Goal: Task Accomplishment & Management: Use online tool/utility

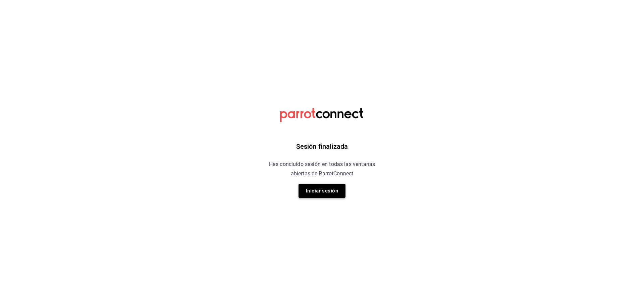
click at [316, 191] on button "Iniciar sesión" at bounding box center [322, 191] width 47 height 14
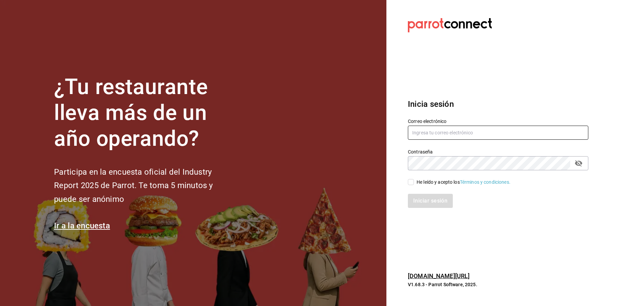
drag, startPoint x: 450, startPoint y: 141, endPoint x: 451, endPoint y: 134, distance: 7.1
click at [450, 140] on div "Correo electrónico" at bounding box center [498, 129] width 181 height 22
click at [451, 134] on input "text" at bounding box center [498, 133] width 181 height 14
type input "m"
type input "marisqueriarh@abisal.mx"
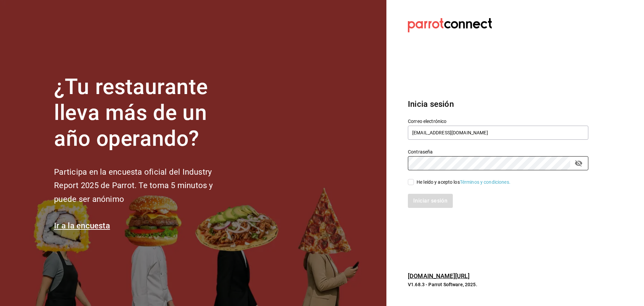
click at [428, 180] on div "He leído y acepto los Términos y condiciones." at bounding box center [464, 182] width 94 height 7
click at [414, 180] on input "He leído y acepto los Términos y condiciones." at bounding box center [411, 182] width 6 height 6
checkbox input "true"
click at [430, 200] on button "Iniciar sesión" at bounding box center [431, 201] width 46 height 14
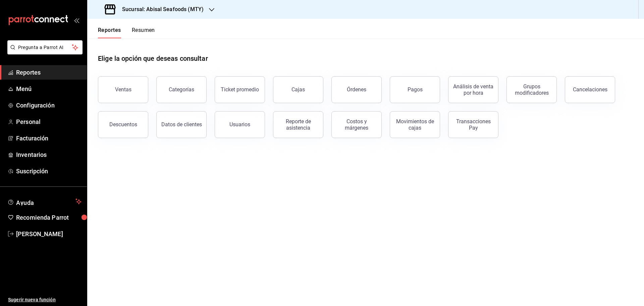
click at [182, 14] on div "Sucursal: Abisal Seafoods (MTY)" at bounding box center [155, 9] width 125 height 19
click at [156, 27] on div "Abisal Seafoods (MTY)" at bounding box center [138, 29] width 90 height 7
click at [38, 74] on span "Reportes" at bounding box center [48, 72] width 65 height 9
click at [301, 123] on div "Reporte de asistencia" at bounding box center [299, 124] width 42 height 13
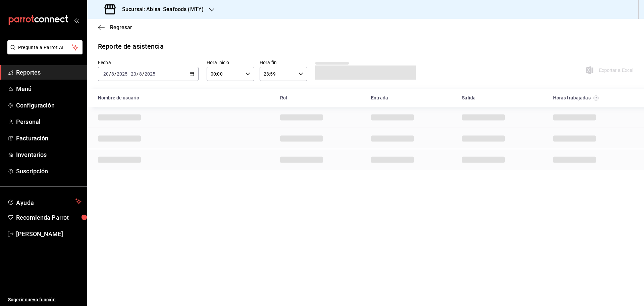
click at [189, 72] on div "[DATE] [DATE] - [DATE] [DATE]" at bounding box center [148, 74] width 101 height 14
click at [135, 169] on span "Rango de fechas" at bounding box center [130, 169] width 52 height 7
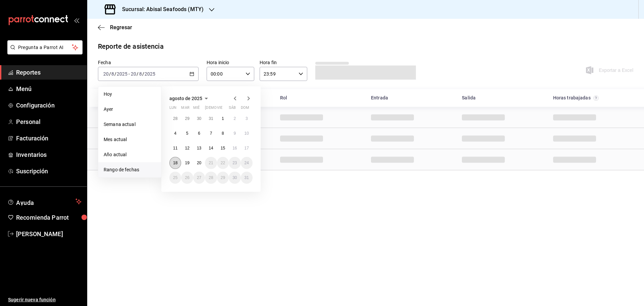
click at [177, 160] on abbr "18" at bounding box center [175, 162] width 4 height 5
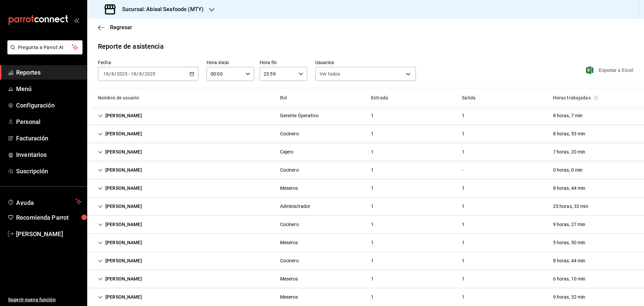
click at [597, 73] on span "Exportar a Excel" at bounding box center [611, 70] width 46 height 8
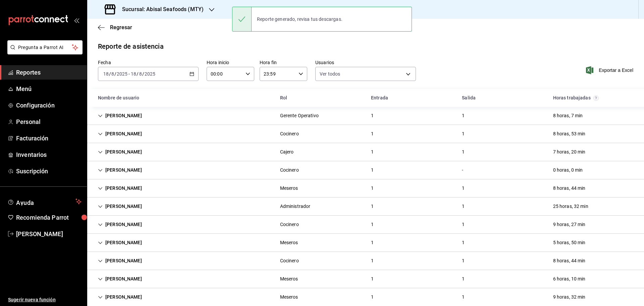
click at [195, 75] on div "[DATE] [DATE] - [DATE] [DATE]" at bounding box center [148, 74] width 101 height 14
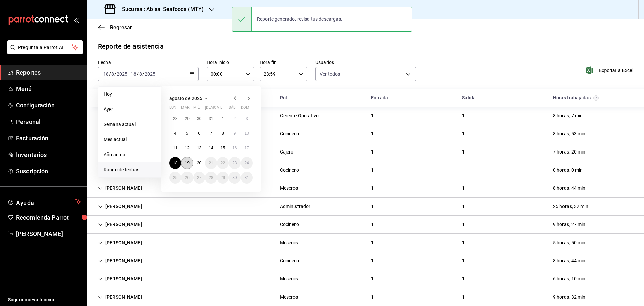
click at [190, 162] on button "19" at bounding box center [187, 163] width 12 height 12
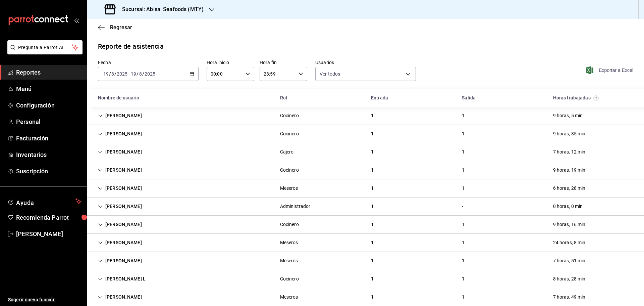
click at [611, 68] on span "Exportar a Excel" at bounding box center [611, 70] width 46 height 8
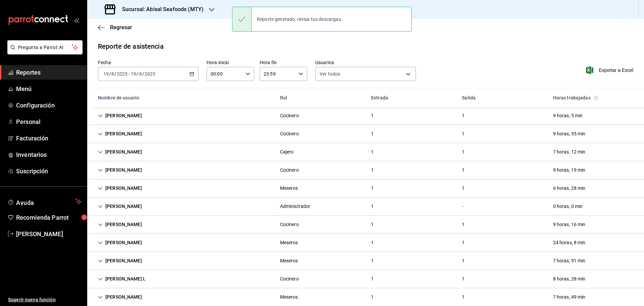
drag, startPoint x: 470, startPoint y: 49, endPoint x: 395, endPoint y: 38, distance: 75.7
click at [466, 49] on div "Reporte de asistencia" at bounding box center [366, 46] width 536 height 10
click at [160, 8] on h3 "Sucursal: Abisal Seafoods (MTY)" at bounding box center [160, 9] width 87 height 8
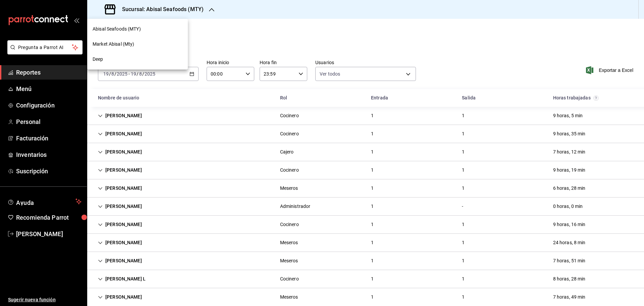
click at [136, 44] on div "Market Abisal (Mty)" at bounding box center [138, 44] width 90 height 7
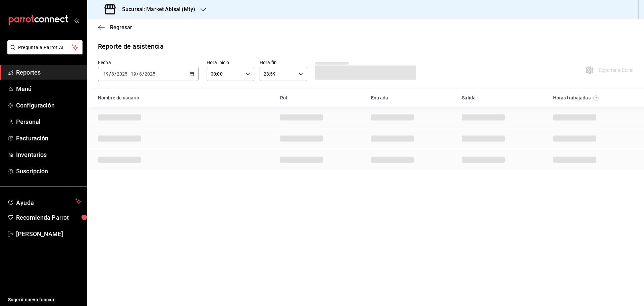
click at [187, 10] on h3 "Sucursal: Market Abisal (Mty)" at bounding box center [156, 9] width 79 height 8
click at [146, 61] on div "Deep" at bounding box center [138, 59] width 90 height 7
click at [45, 66] on link "Reportes" at bounding box center [43, 72] width 87 height 14
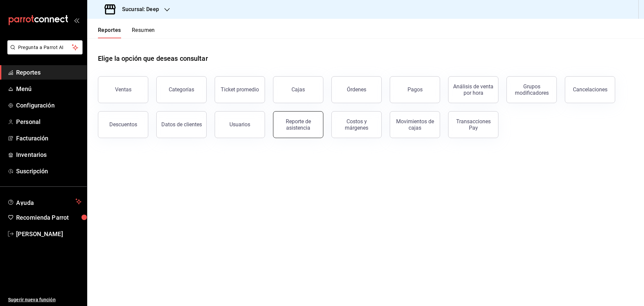
click at [301, 129] on div "Reporte de asistencia" at bounding box center [299, 124] width 42 height 13
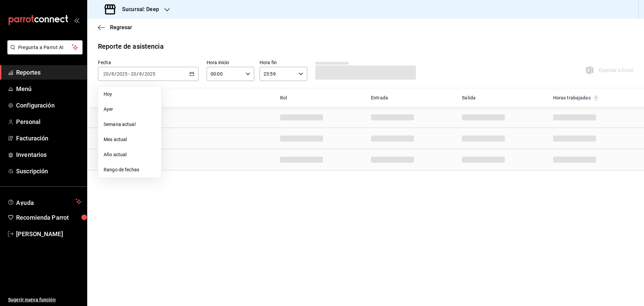
click at [135, 167] on span "Rango de fechas" at bounding box center [130, 169] width 52 height 7
click at [175, 164] on abbr "18" at bounding box center [175, 162] width 4 height 5
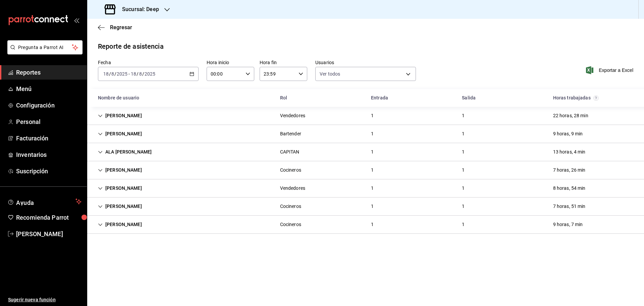
click at [195, 70] on div "[DATE] [DATE] - [DATE] [DATE]" at bounding box center [148, 74] width 101 height 14
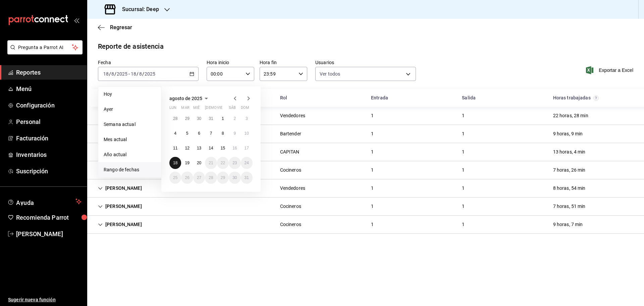
click at [176, 164] on abbr "18" at bounding box center [175, 162] width 4 height 5
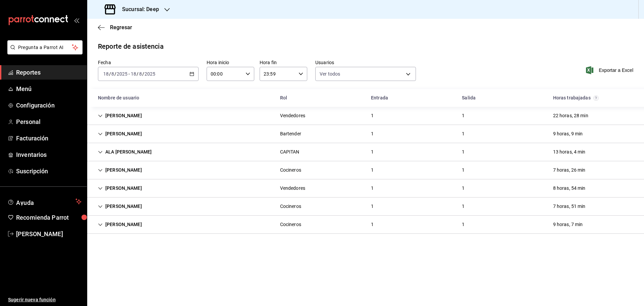
click at [624, 76] on div "Exportar a Excel" at bounding box center [583, 69] width 101 height 21
click at [625, 72] on span "Exportar a Excel" at bounding box center [611, 70] width 46 height 8
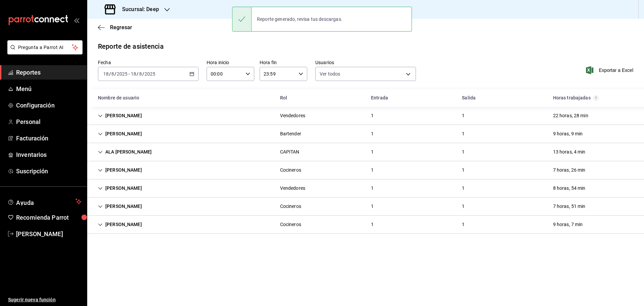
click at [191, 74] on icon "button" at bounding box center [192, 73] width 5 height 5
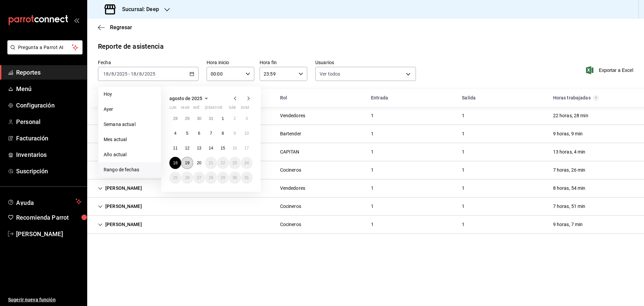
click at [190, 164] on button "19" at bounding box center [187, 163] width 12 height 12
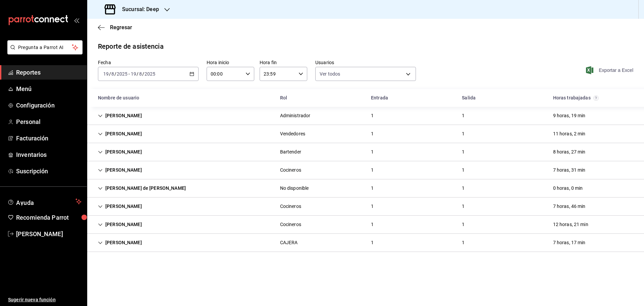
click at [611, 71] on span "Exportar a Excel" at bounding box center [611, 70] width 46 height 8
click at [158, 10] on h3 "Sucursal: Deep" at bounding box center [138, 9] width 42 height 8
click at [132, 41] on span "Market Abisal (Mty)" at bounding box center [114, 44] width 42 height 7
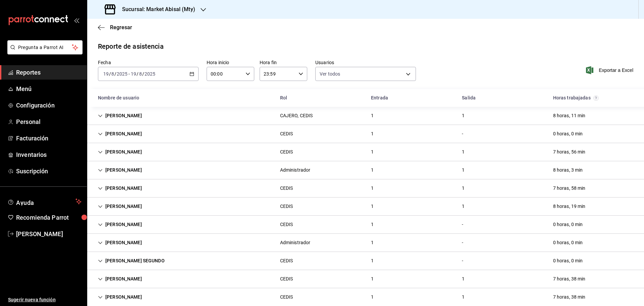
click at [233, 36] on main "Regresar Reporte de asistencia Fecha [DATE] [DATE] - [DATE] [DATE] Hora inicio …" at bounding box center [365, 195] width 557 height 352
click at [609, 74] on div "Exportar a Excel" at bounding box center [583, 69] width 101 height 21
click at [613, 72] on span "Exportar a Excel" at bounding box center [611, 70] width 46 height 8
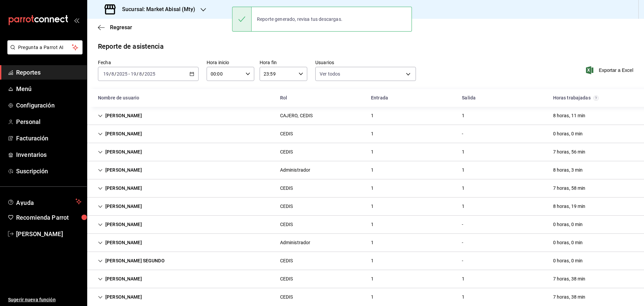
click at [475, 49] on div "Reporte de asistencia" at bounding box center [366, 46] width 536 height 10
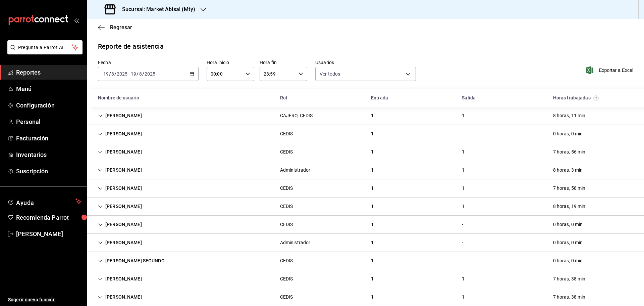
click at [398, 41] on main "Regresar Reporte de asistencia Fecha [DATE] [DATE] - [DATE] [DATE] Hora inicio …" at bounding box center [365, 195] width 557 height 352
click at [190, 73] on icon "button" at bounding box center [192, 73] width 5 height 5
click at [128, 173] on span "Rango de fechas" at bounding box center [130, 169] width 52 height 7
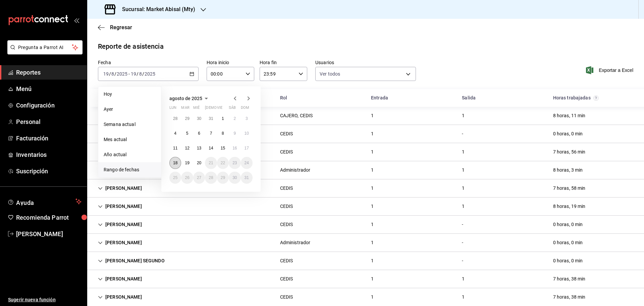
click at [175, 163] on abbr "18" at bounding box center [175, 162] width 4 height 5
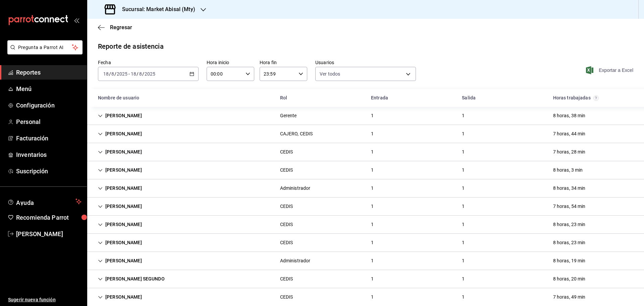
click at [607, 72] on span "Exportar a Excel" at bounding box center [611, 70] width 46 height 8
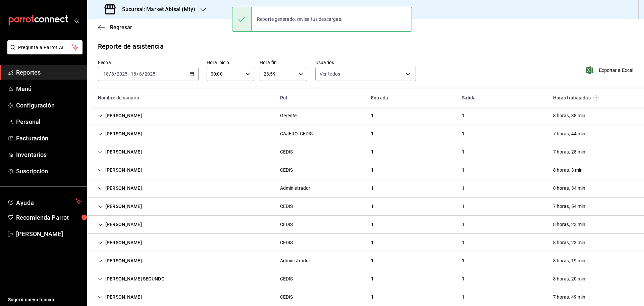
click at [491, 44] on div "Reporte de asistencia" at bounding box center [366, 46] width 536 height 10
click at [193, 72] on icon "button" at bounding box center [192, 73] width 5 height 5
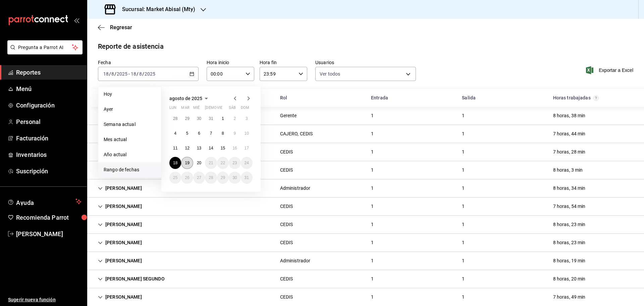
click at [190, 162] on button "19" at bounding box center [187, 163] width 12 height 12
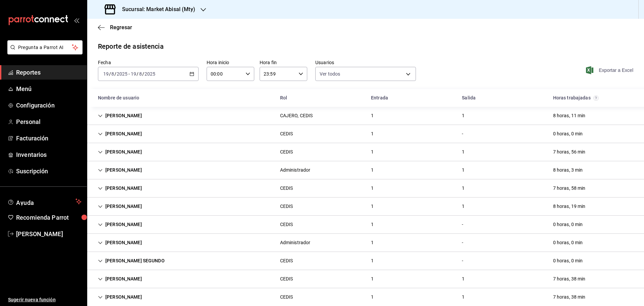
click at [605, 73] on span "Exportar a Excel" at bounding box center [611, 70] width 46 height 8
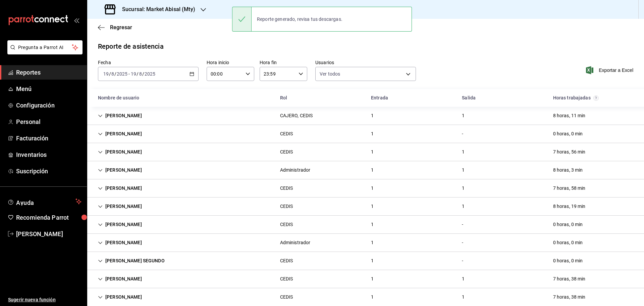
click at [185, 55] on div "Reporte de asistencia Fecha [DATE] [DATE] - [DATE] [DATE] Hora inicio 00:00 Hor…" at bounding box center [365, 200] width 557 height 319
click at [195, 74] on div "[DATE] [DATE] - [DATE] [DATE]" at bounding box center [148, 74] width 101 height 14
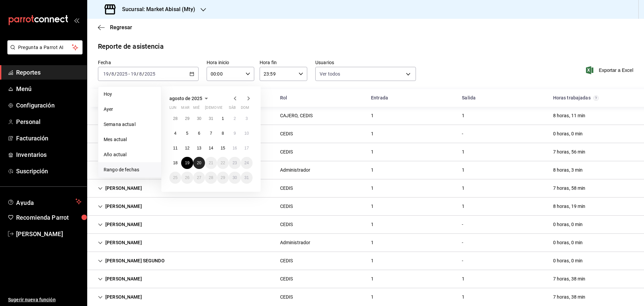
click at [198, 164] on abbr "20" at bounding box center [199, 162] width 4 height 5
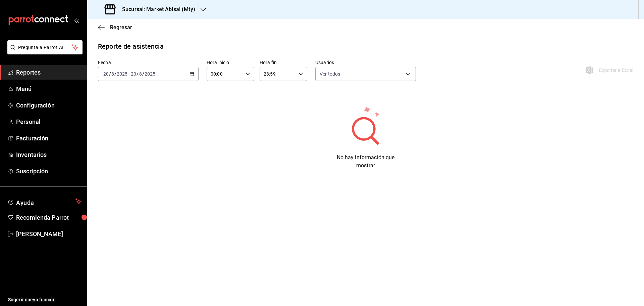
click at [419, 204] on main "Regresar Reporte de asistencia Fecha [DATE] [DATE] - [DATE] [DATE] Hora inicio …" at bounding box center [365, 162] width 557 height 287
click at [64, 69] on span "Reportes" at bounding box center [48, 72] width 65 height 9
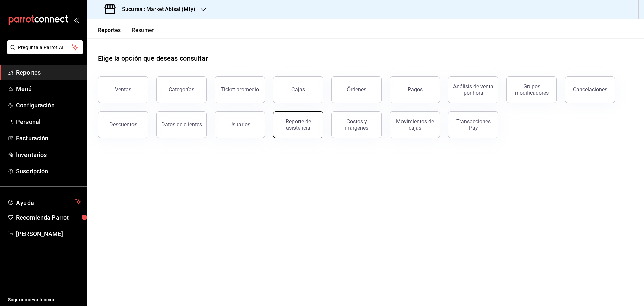
click at [295, 132] on button "Reporte de asistencia" at bounding box center [298, 124] width 50 height 27
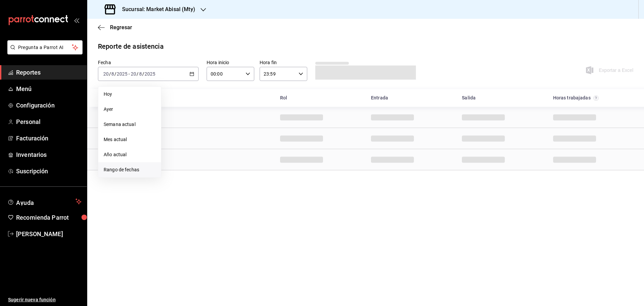
click at [132, 171] on span "Rango de fechas" at bounding box center [130, 169] width 52 height 7
click at [189, 164] on abbr "19" at bounding box center [187, 162] width 4 height 5
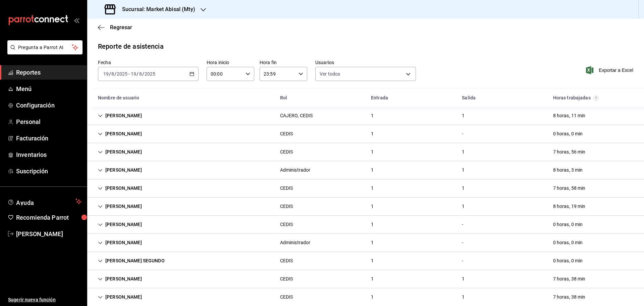
click at [190, 76] on \(Stroke\) "button" at bounding box center [192, 74] width 4 height 4
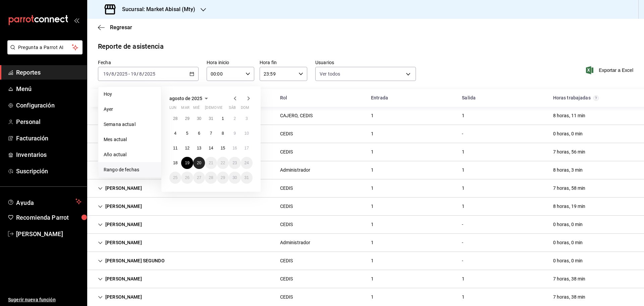
click at [198, 164] on abbr "20" at bounding box center [199, 162] width 4 height 5
